Goal: Transaction & Acquisition: Purchase product/service

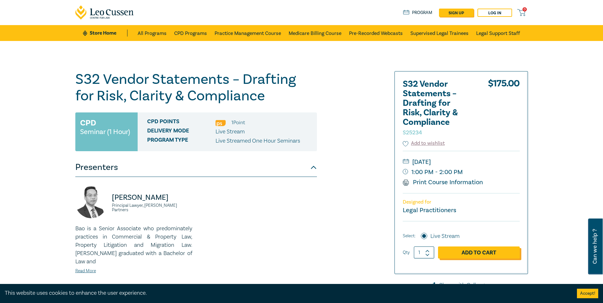
click at [479, 254] on link "Add to Cart" at bounding box center [479, 253] width 82 height 12
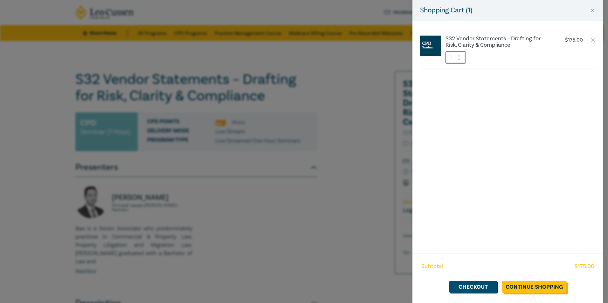
click at [535, 286] on link "Continue Shopping" at bounding box center [534, 287] width 64 height 12
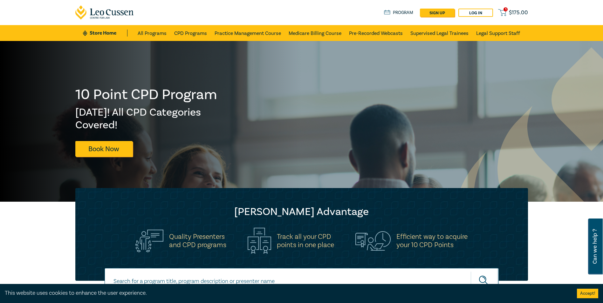
click at [511, 10] on span "$ 175.00" at bounding box center [518, 12] width 19 height 7
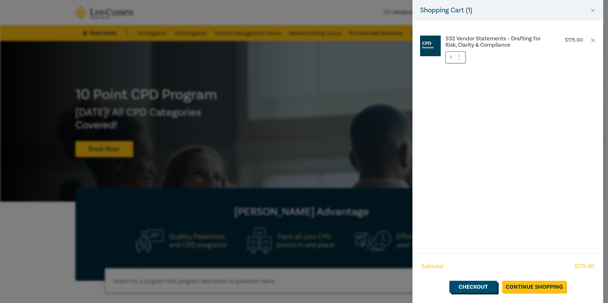
click at [470, 286] on link "Checkout" at bounding box center [473, 287] width 48 height 12
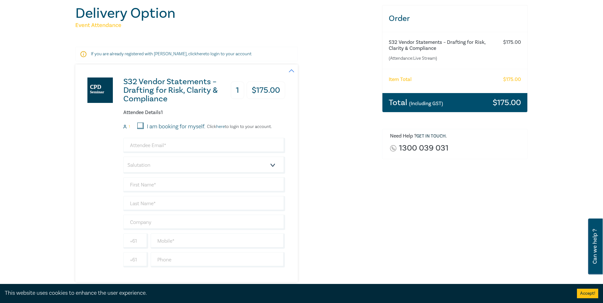
scroll to position [95, 0]
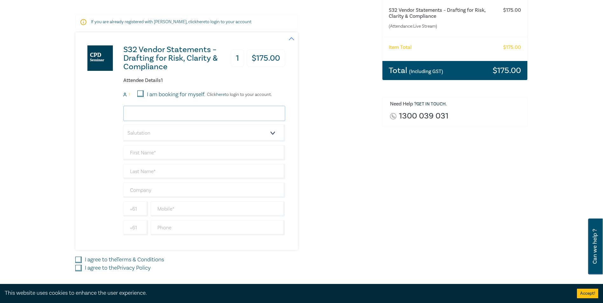
click at [170, 111] on input "email" at bounding box center [204, 113] width 162 height 15
type input "georgia@handleylaw.com.au"
type input "Georgia"
type input "Shorland"
type input "Hanley Law Pty Ltd"
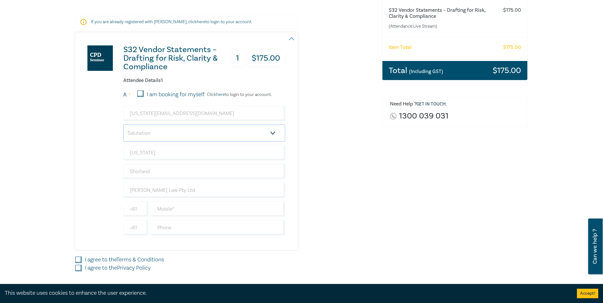
click at [273, 134] on select "Salutation Mr. Mrs. Ms. Miss Dr. Prof. Other" at bounding box center [204, 133] width 162 height 17
select select "Miss"
click at [123, 125] on select "Salutation Mr. Mrs. Ms. Miss Dr. Prof. Other" at bounding box center [204, 133] width 162 height 17
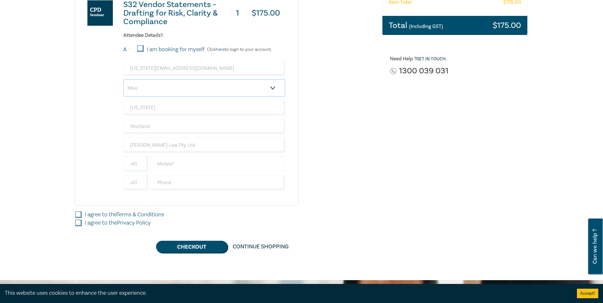
scroll to position [159, 0]
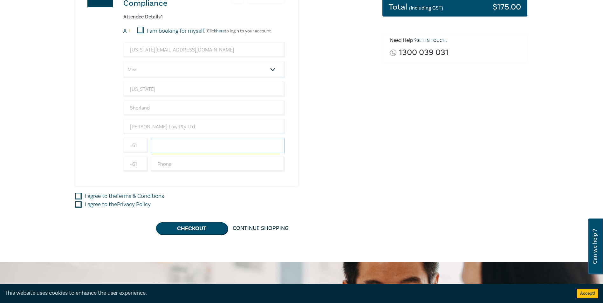
click at [166, 144] on input "text" at bounding box center [218, 145] width 134 height 15
type input "431 535 253"
click at [163, 164] on input "text" at bounding box center [218, 164] width 134 height 15
type input "3 5480 2732"
click at [79, 198] on input "I agree to the Terms & Conditions" at bounding box center [78, 196] width 6 height 6
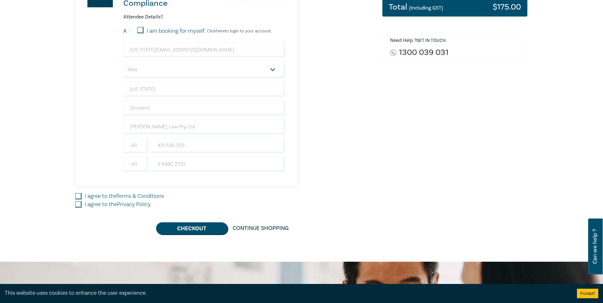
checkbox input "true"
click at [77, 203] on input "I agree to the Privacy Policy" at bounding box center [78, 205] width 6 height 6
checkbox input "true"
click at [191, 225] on button "Checkout" at bounding box center [192, 229] width 72 height 12
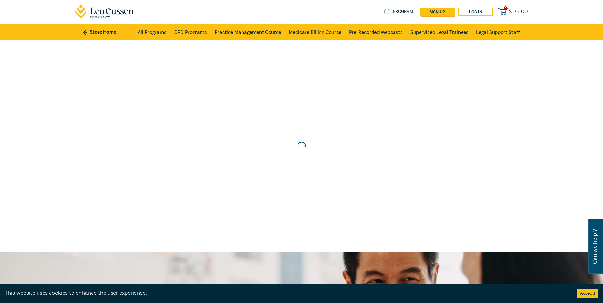
scroll to position [0, 0]
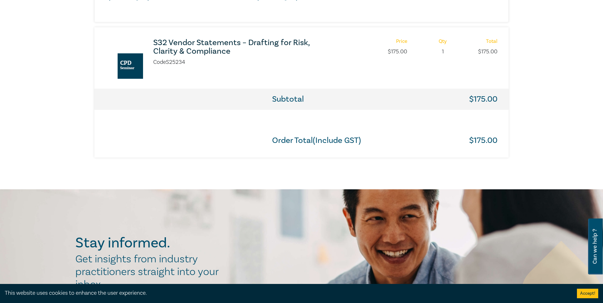
scroll to position [350, 0]
